Goal: Information Seeking & Learning: Check status

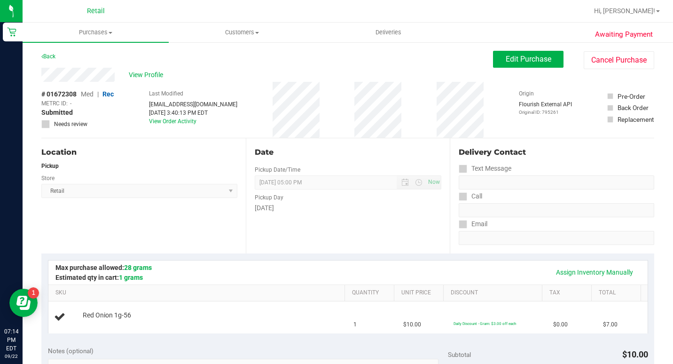
scroll to position [94, 0]
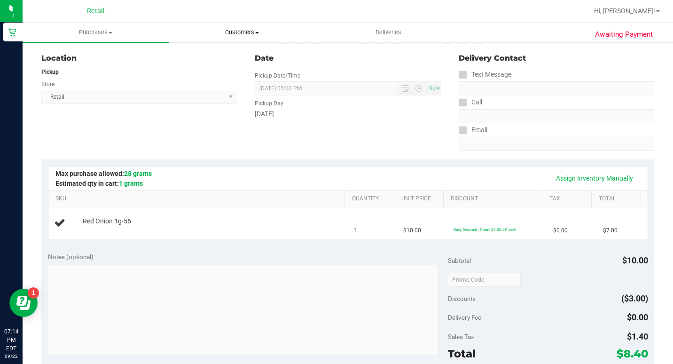
drag, startPoint x: 240, startPoint y: 32, endPoint x: 229, endPoint y: 48, distance: 19.0
click at [240, 32] on span "Customers" at bounding box center [241, 32] width 145 height 8
click at [204, 57] on span "All customers" at bounding box center [203, 57] width 68 height 8
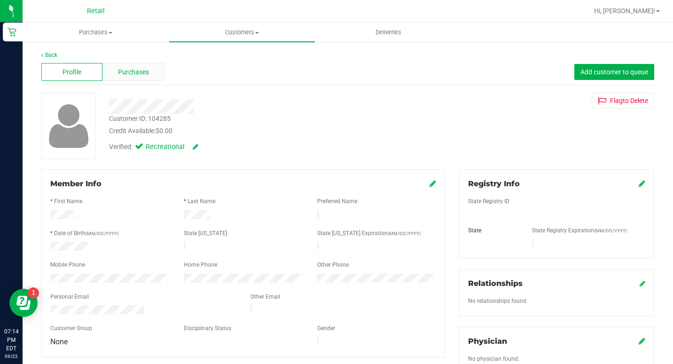
click at [116, 70] on div "Purchases" at bounding box center [132, 72] width 61 height 18
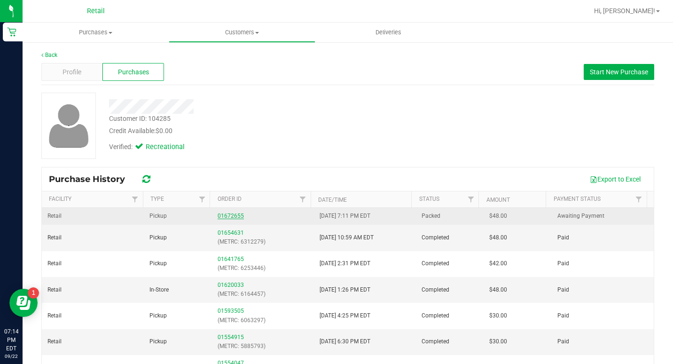
click at [218, 217] on link "01672655" at bounding box center [231, 215] width 26 height 7
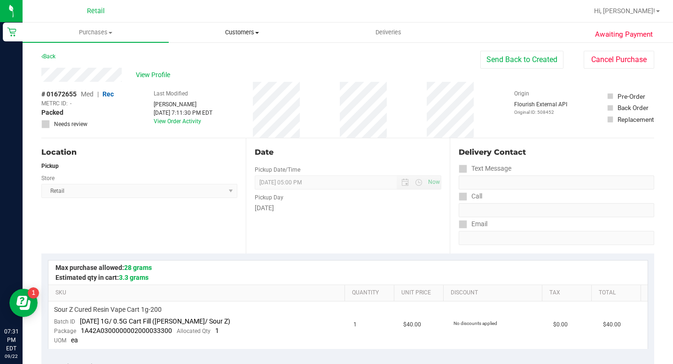
click at [245, 35] on span "Customers" at bounding box center [241, 32] width 145 height 8
click at [223, 61] on li "All customers" at bounding box center [242, 56] width 146 height 11
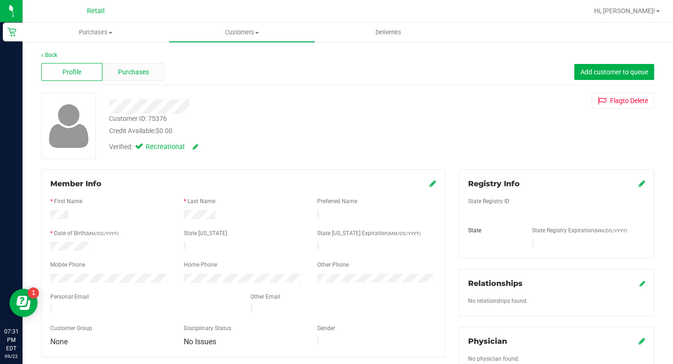
click at [126, 78] on div "Purchases" at bounding box center [132, 72] width 61 height 18
click at [128, 67] on span "Purchases" at bounding box center [133, 72] width 31 height 10
